Goal: Find specific page/section: Find specific page/section

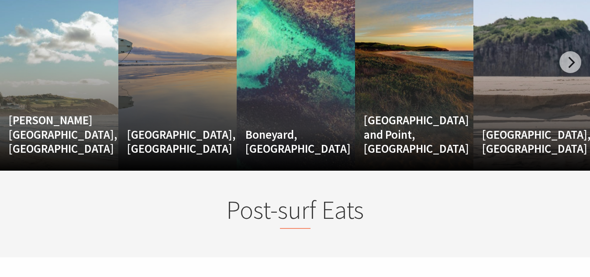
scroll to position [725, 0]
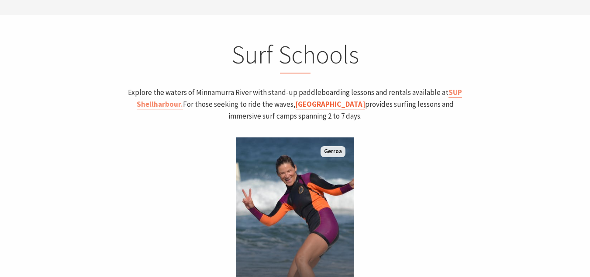
click at [297, 100] on link "[GEOGRAPHIC_DATA]" at bounding box center [330, 104] width 69 height 10
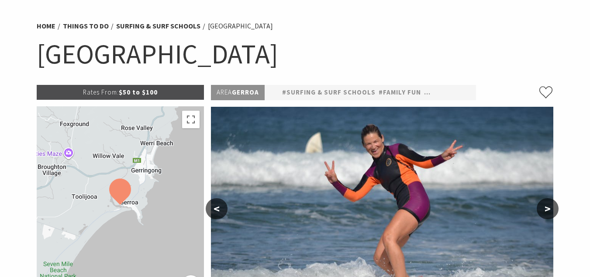
scroll to position [63, 0]
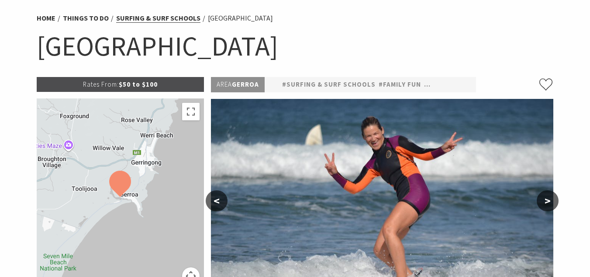
click at [159, 17] on link "Surfing & Surf Schools" at bounding box center [158, 18] width 84 height 9
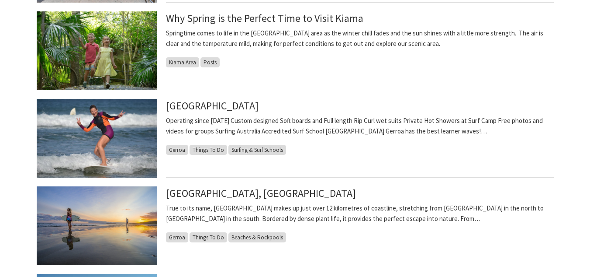
scroll to position [524, 0]
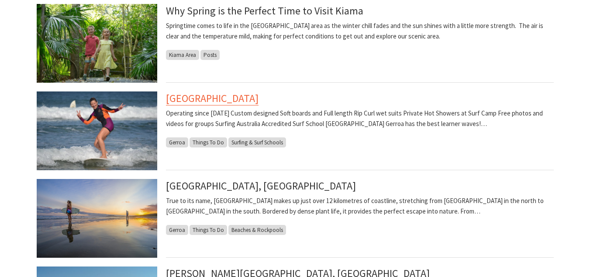
click at [212, 96] on link "[GEOGRAPHIC_DATA]" at bounding box center [212, 98] width 93 height 14
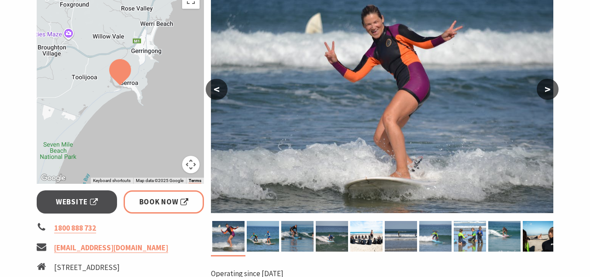
scroll to position [187, 0]
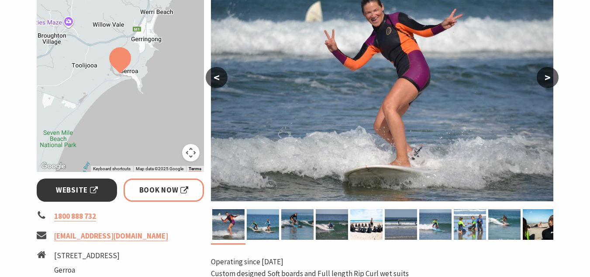
click at [59, 180] on link "Website" at bounding box center [77, 189] width 81 height 23
